Goal: Book appointment/travel/reservation

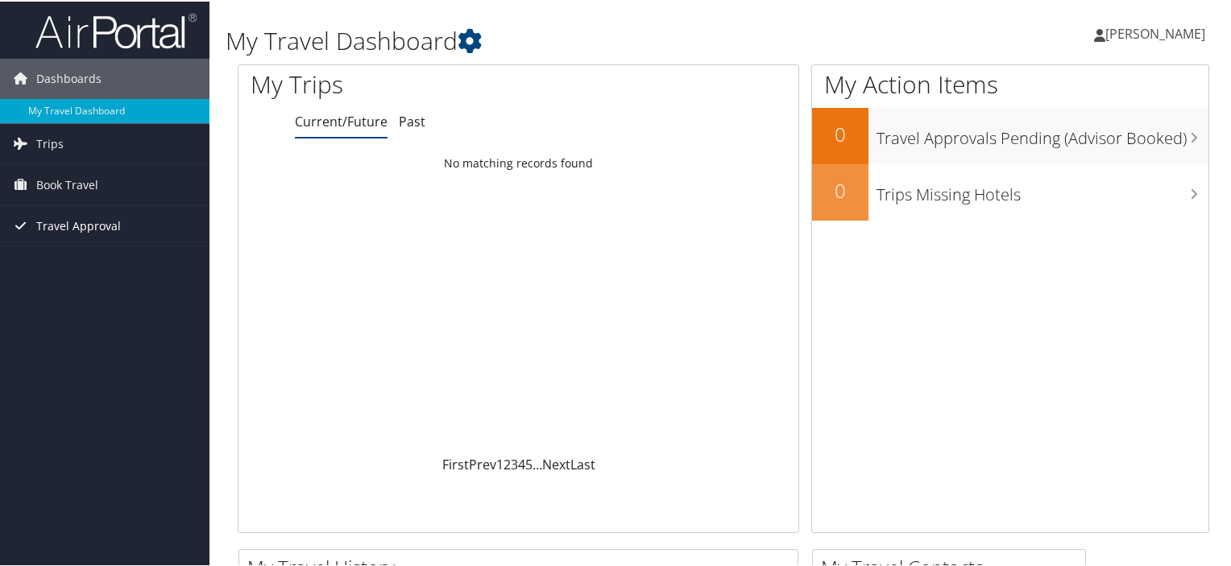
click at [69, 230] on span "Travel Approval" at bounding box center [78, 225] width 85 height 40
click at [61, 188] on span "Book Travel" at bounding box center [67, 183] width 62 height 40
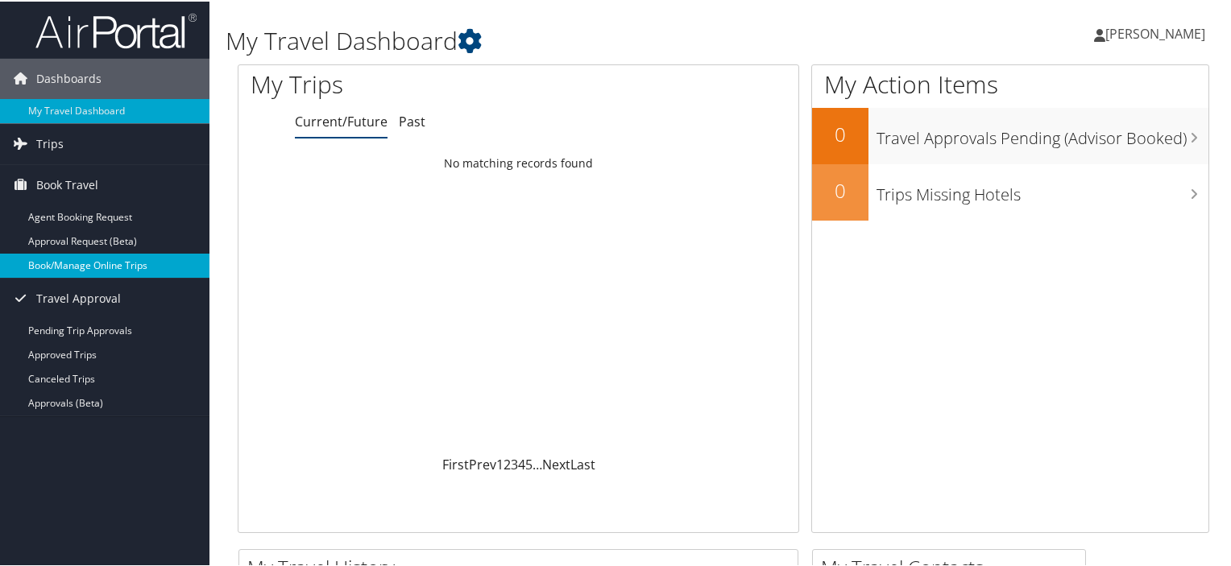
click at [68, 260] on link "Book/Manage Online Trips" at bounding box center [104, 264] width 209 height 24
